Goal: Task Accomplishment & Management: Use online tool/utility

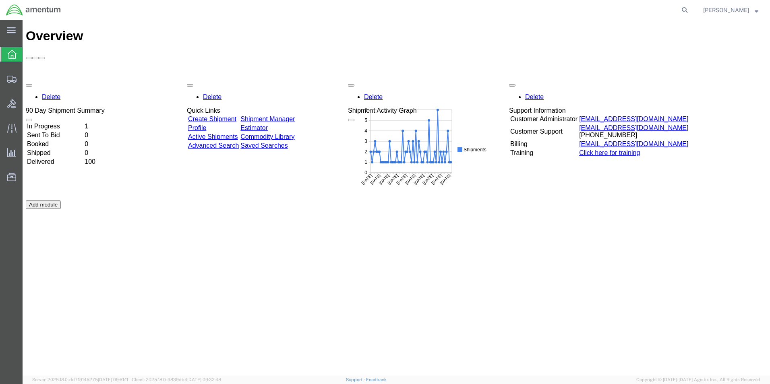
click at [64, 122] on td "In Progress" at bounding box center [55, 126] width 57 height 8
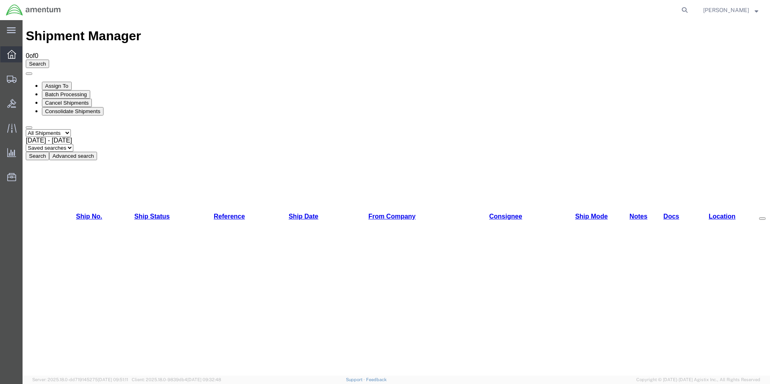
click at [15, 52] on icon at bounding box center [11, 54] width 9 height 9
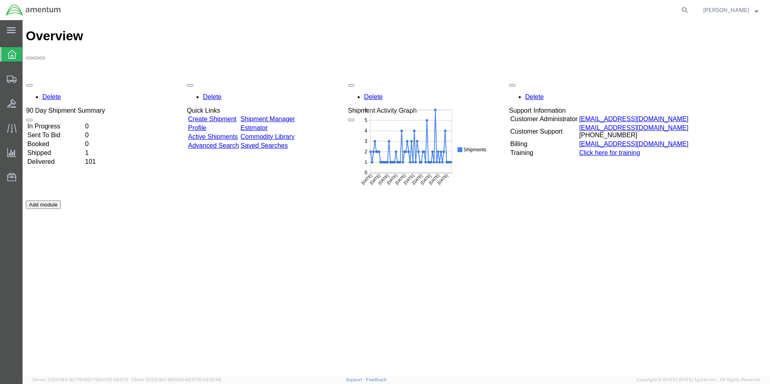
click at [55, 80] on div "Delete 90 Day Shipment Summary In Progress 0 Sent To Bid 0 Booked 0 Shipped 1 D…" at bounding box center [396, 201] width 741 height 242
click at [69, 122] on td "In Progress" at bounding box center [55, 126] width 57 height 8
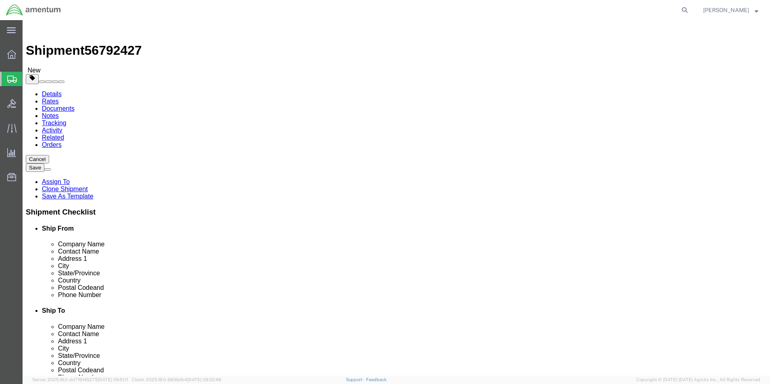
select select "42656"
select select "42668"
click icon
click dd
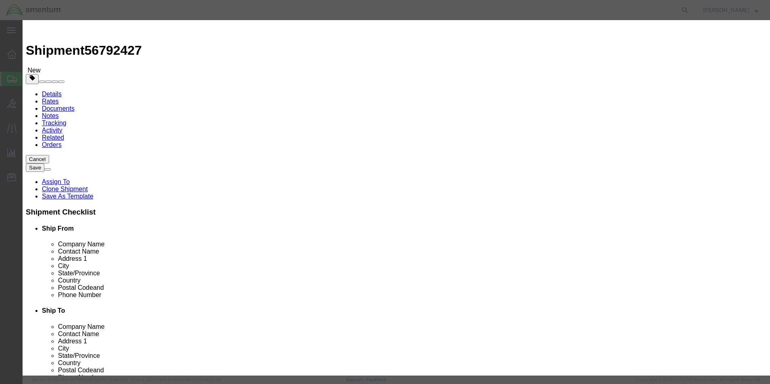
click input "text"
type input "5038.99"
click button "Save & Close"
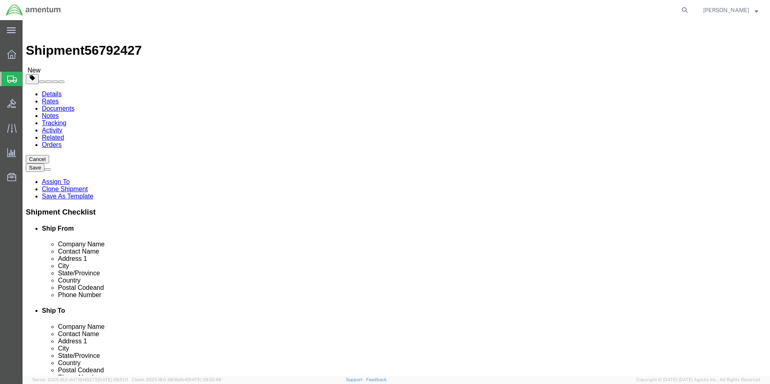
click div "Package Content # 1 1 x Cardboard Box(es) Package Type Select BCK Boxes Bale(s)…"
click icon
click button "Rate Shipment"
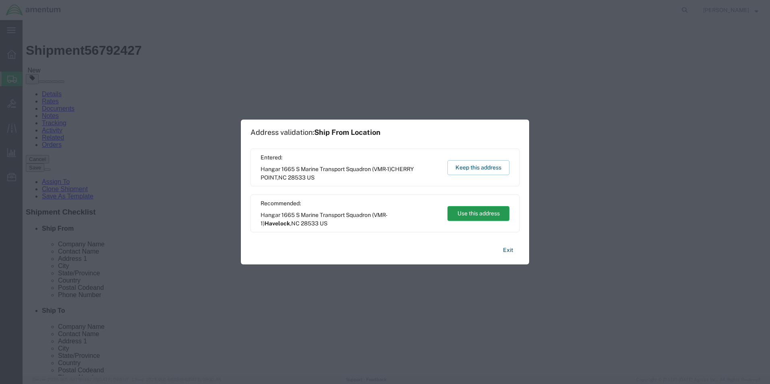
click at [476, 216] on button "Use this address" at bounding box center [478, 213] width 62 height 15
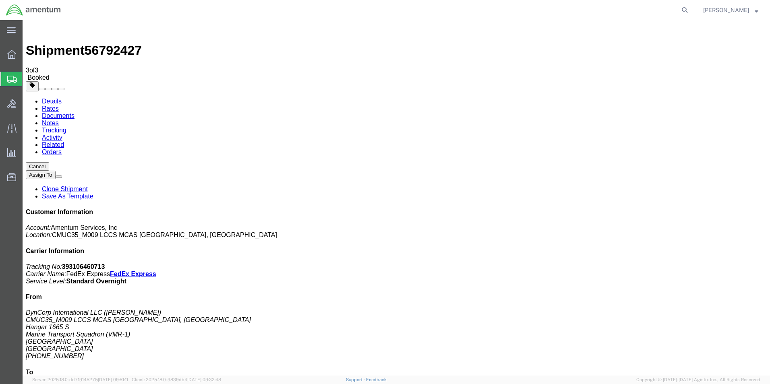
drag, startPoint x: 696, startPoint y: 140, endPoint x: 623, endPoint y: 132, distance: 72.9
click at [623, 263] on p "Tracking No: 393106460713 Carrier Name: FedEx Express FedEx Express Service Lev…" at bounding box center [396, 274] width 741 height 22
copy p "Tracking No: 393106460713 Carrier Name: FedEx Express FedEx Express"
